Goal: Navigation & Orientation: Find specific page/section

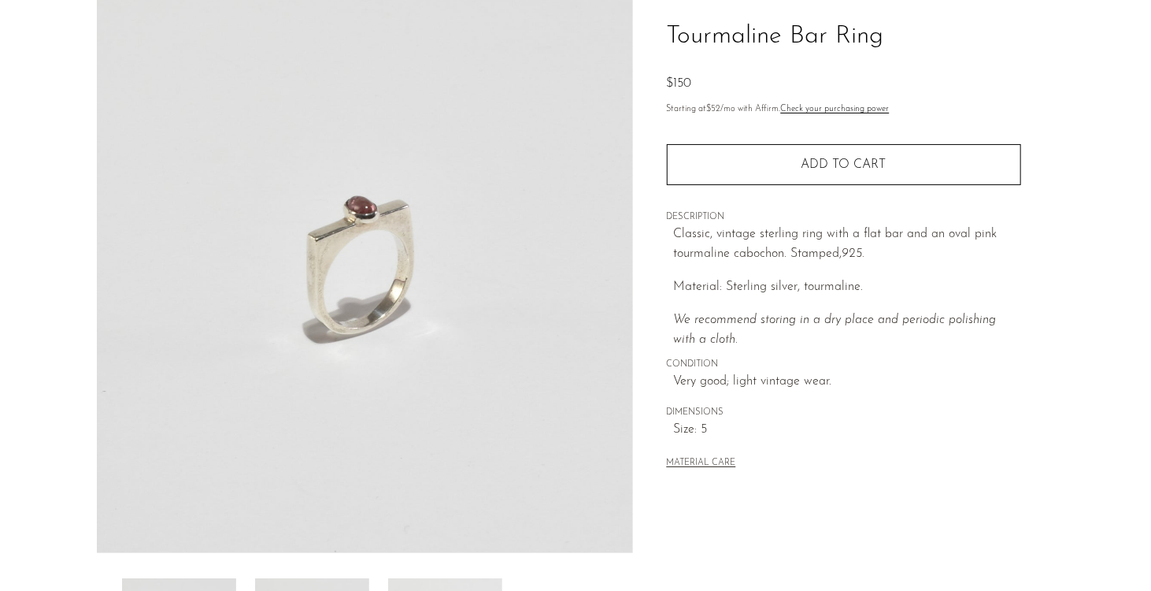
scroll to position [109, 0]
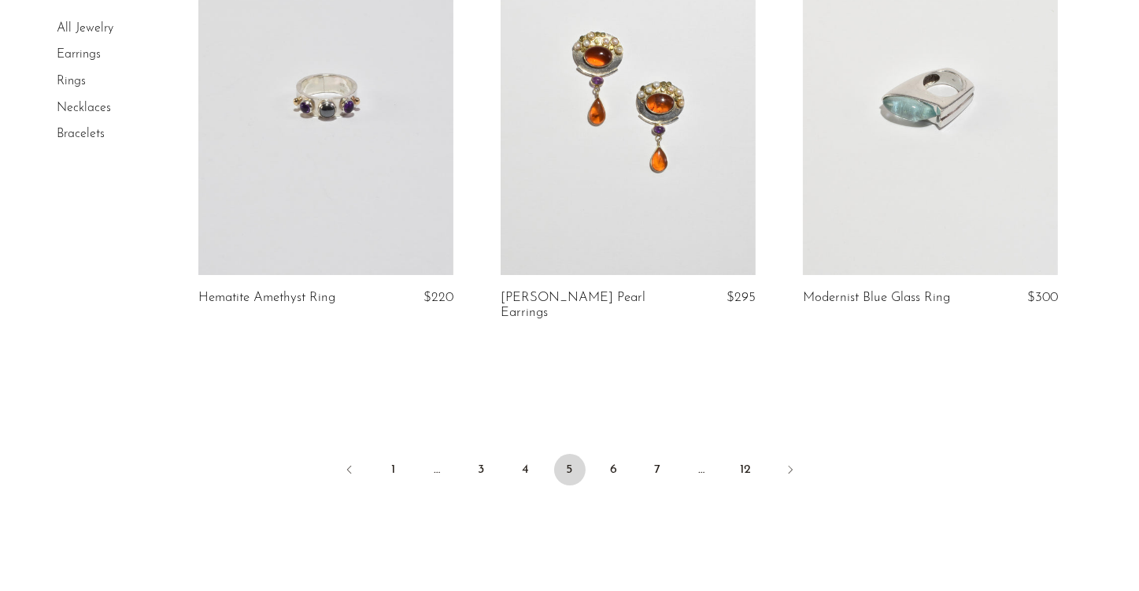
scroll to position [5004, 0]
click at [611, 472] on link "6" at bounding box center [613, 467] width 31 height 31
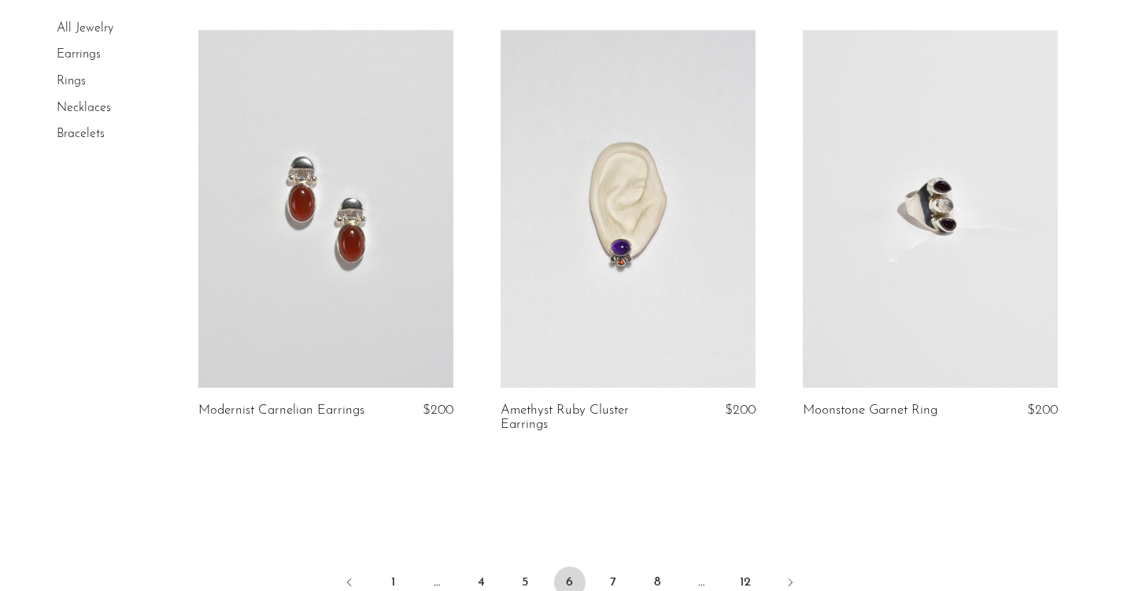
scroll to position [5087, 0]
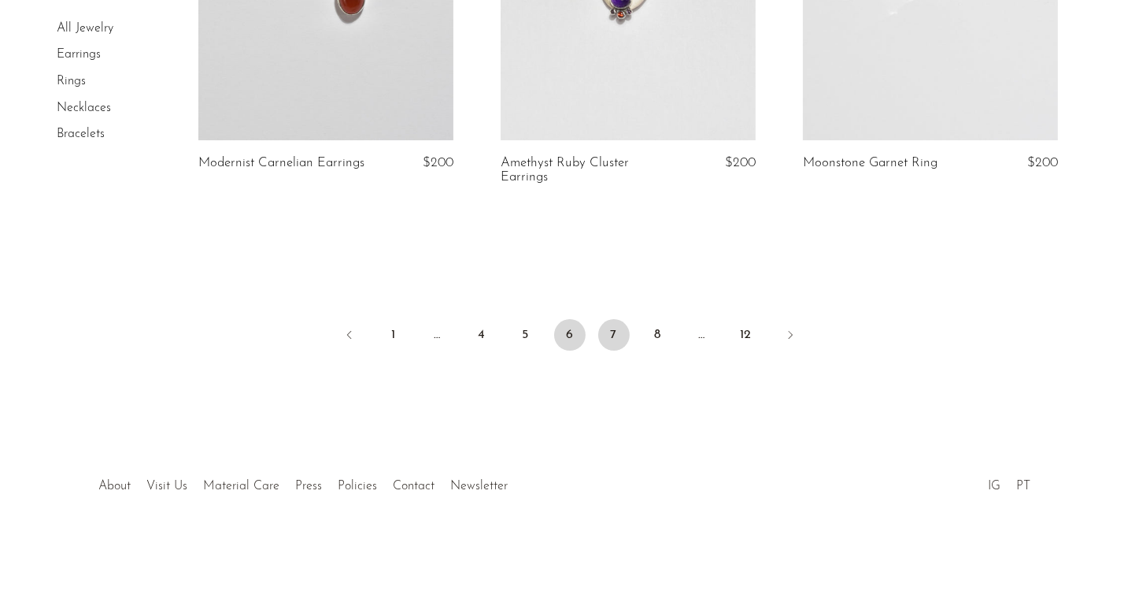
click at [618, 327] on link "7" at bounding box center [613, 334] width 31 height 31
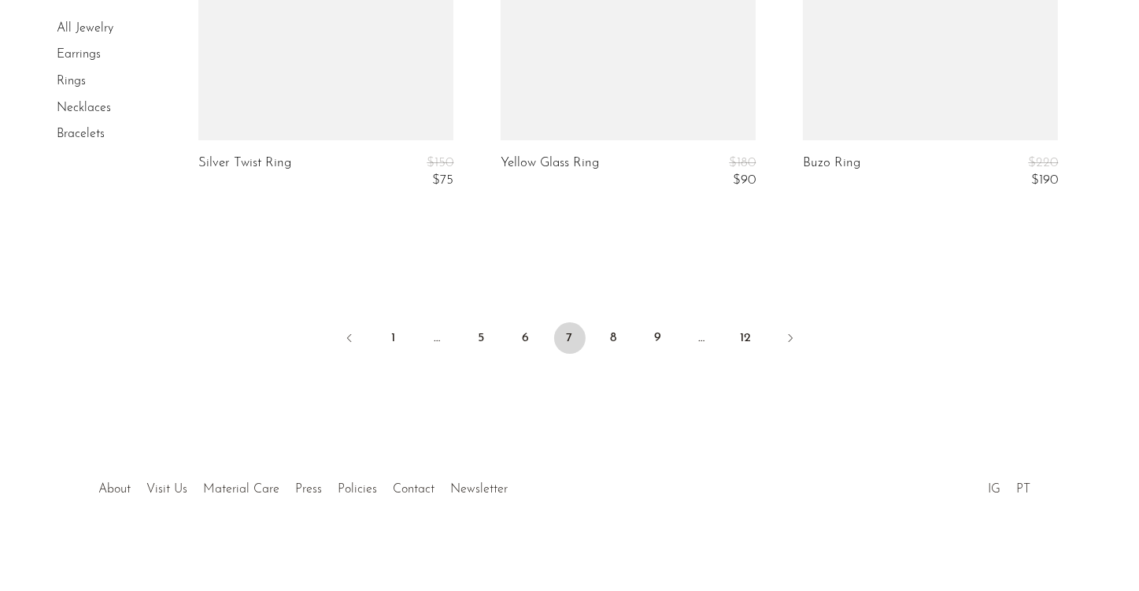
scroll to position [5251, 0]
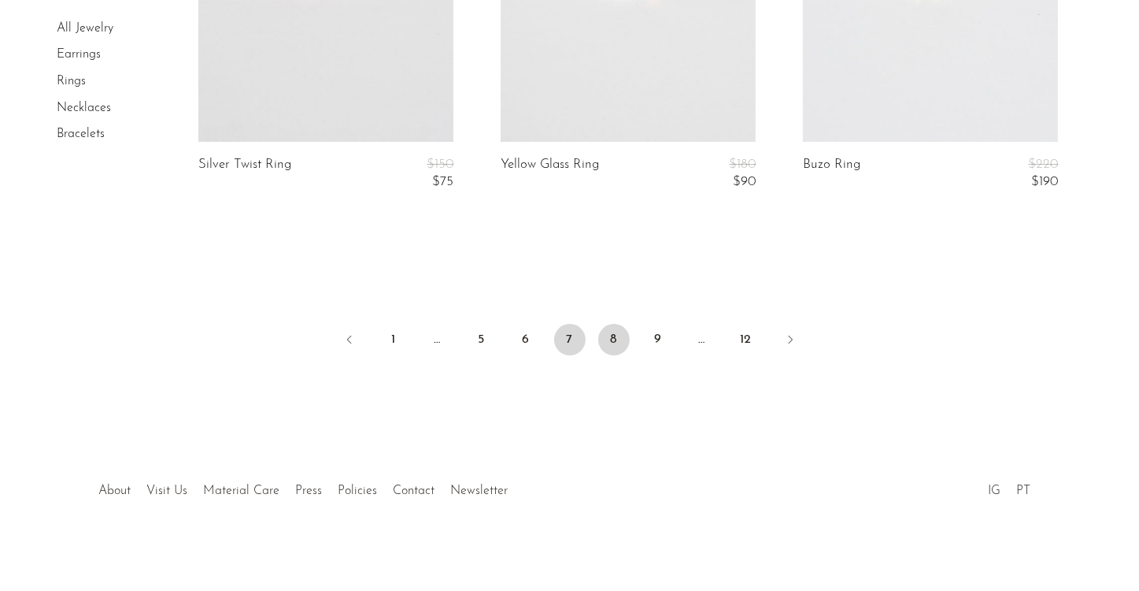
click at [606, 335] on link "8" at bounding box center [613, 339] width 31 height 31
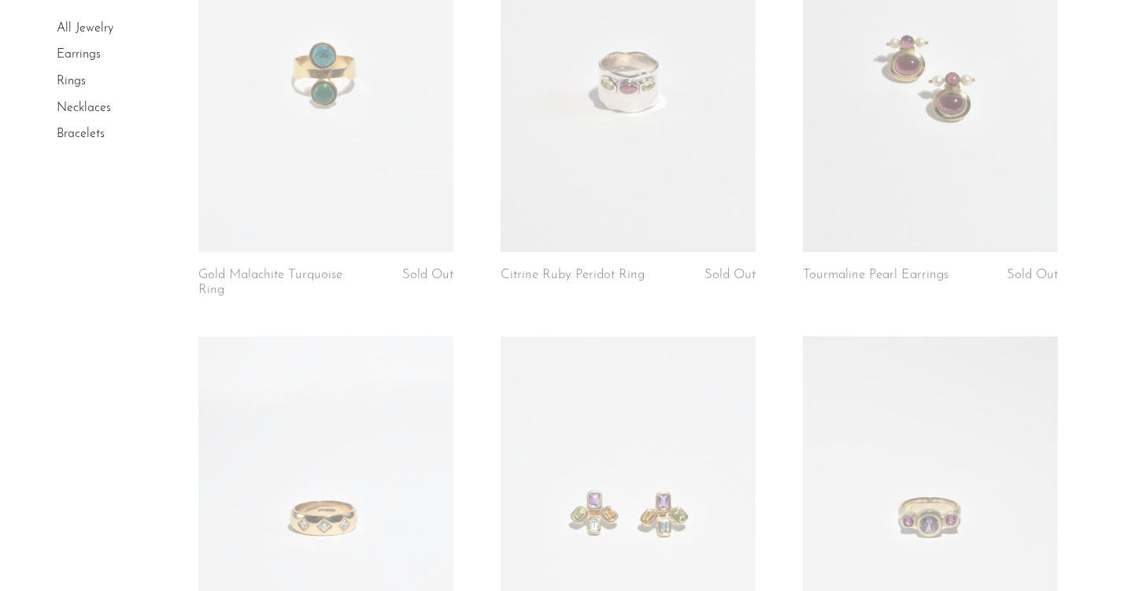
scroll to position [5211, 0]
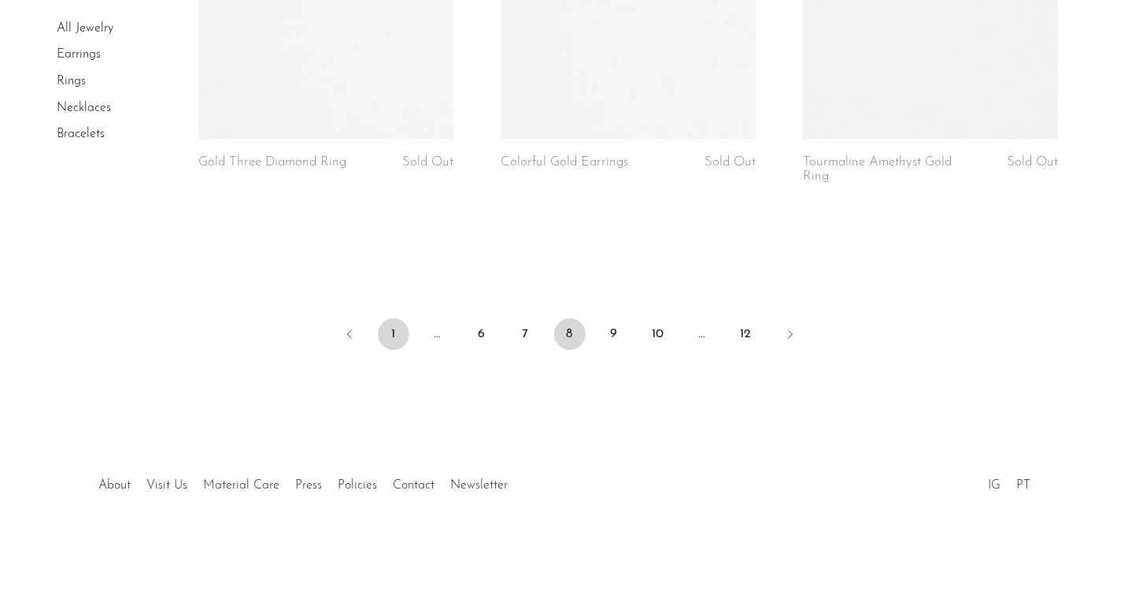
click at [406, 331] on link "1" at bounding box center [393, 333] width 31 height 31
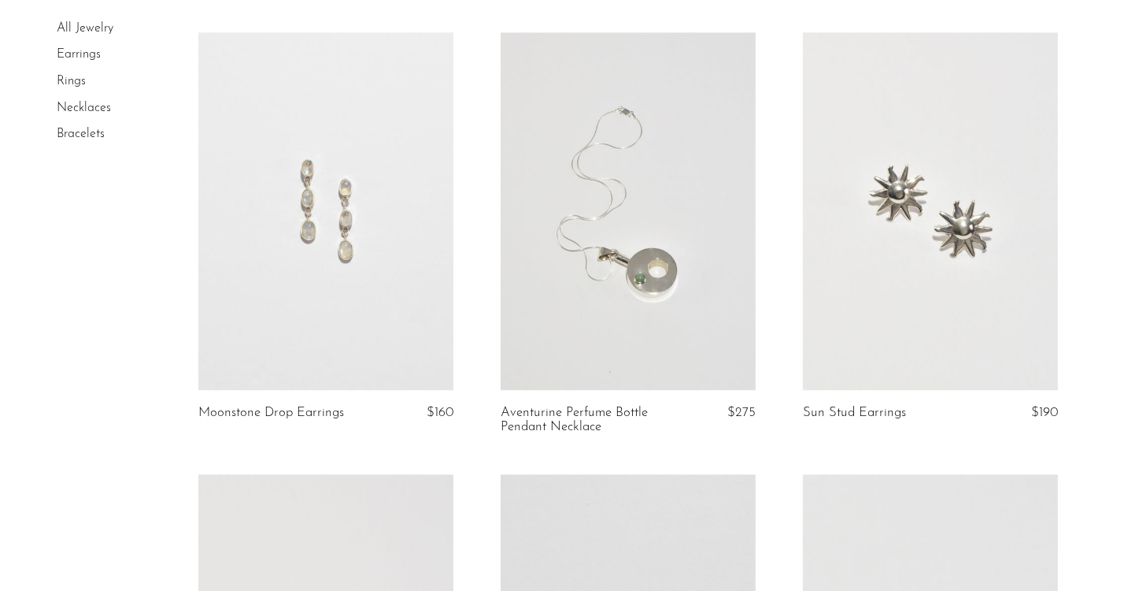
scroll to position [3570, 0]
click at [637, 150] on link at bounding box center [628, 212] width 255 height 358
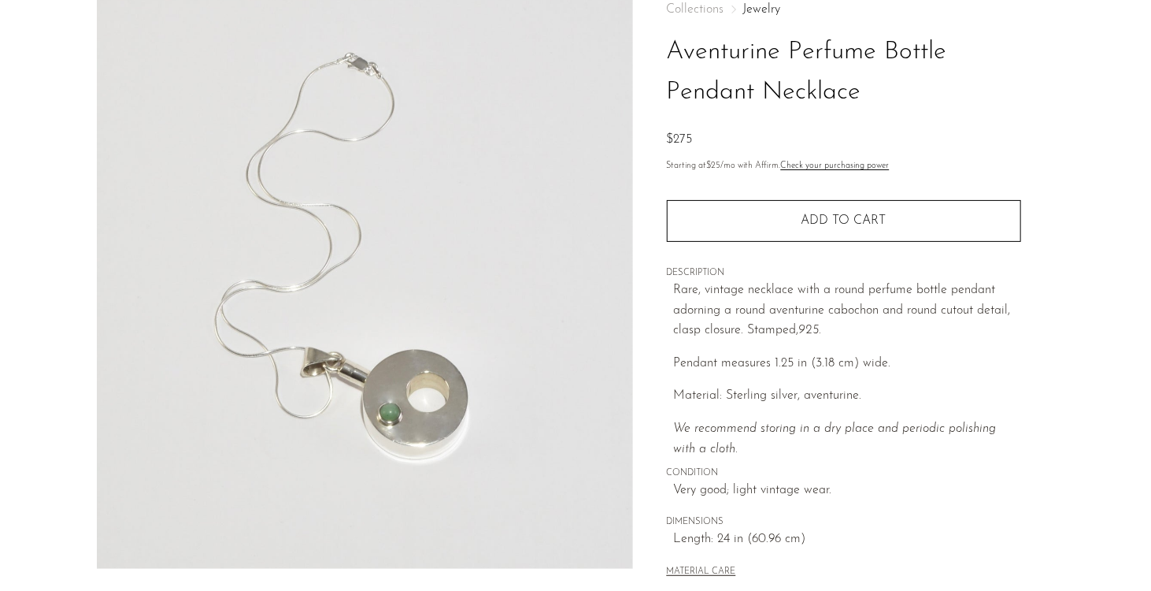
scroll to position [82, 0]
